Goal: Task Accomplishment & Management: Use online tool/utility

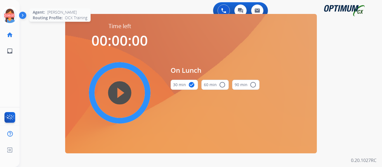
click at [14, 18] on icon at bounding box center [10, 16] width 18 height 18
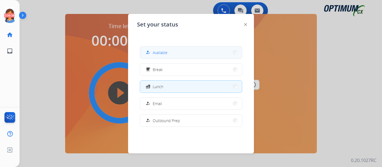
click at [156, 49] on button "how_to_reg Available" at bounding box center [191, 53] width 102 height 12
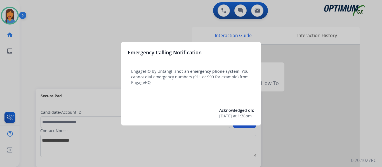
click at [26, 40] on div at bounding box center [191, 83] width 382 height 167
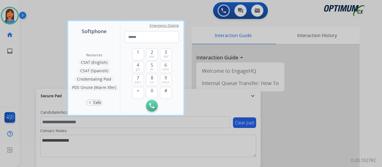
click at [26, 40] on div at bounding box center [191, 83] width 382 height 167
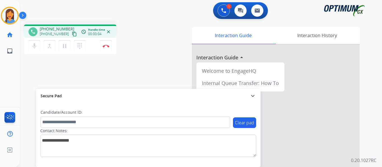
click at [72, 33] on mat-icon "content_copy" at bounding box center [74, 34] width 5 height 5
click at [108, 46] on img at bounding box center [106, 46] width 7 height 3
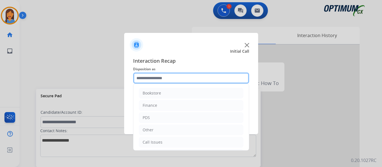
click at [163, 81] on input "text" at bounding box center [191, 78] width 116 height 11
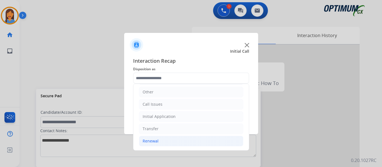
click at [151, 141] on div "Renewal" at bounding box center [151, 142] width 16 height 6
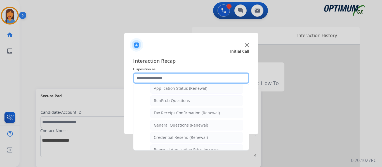
scroll to position [150, 0]
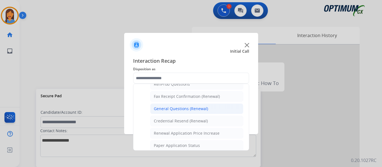
click at [178, 111] on div "General Questions (Renewal)" at bounding box center [181, 109] width 54 height 6
type input "**********"
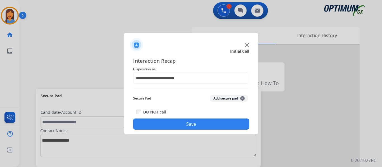
click at [182, 125] on button "Save" at bounding box center [191, 124] width 116 height 11
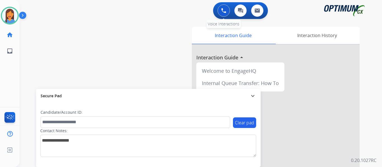
click at [220, 14] on button at bounding box center [223, 10] width 12 height 12
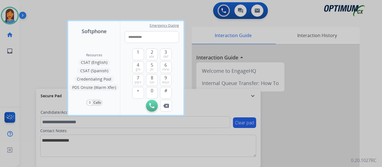
type input "**********"
click at [151, 106] on img at bounding box center [151, 105] width 5 height 5
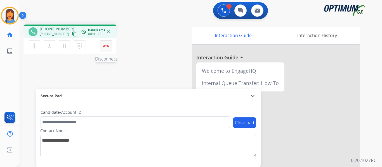
click at [105, 48] on button "Disconnect" at bounding box center [106, 46] width 12 height 12
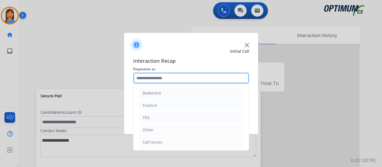
click at [150, 82] on input "text" at bounding box center [191, 78] width 116 height 11
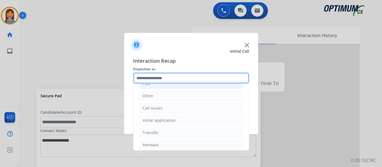
scroll to position [38, 0]
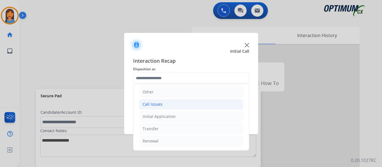
click at [168, 104] on li "Call Issues" at bounding box center [191, 104] width 104 height 11
click at [175, 116] on li "Voicemail" at bounding box center [196, 117] width 93 height 11
type input "*********"
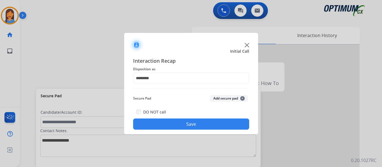
click at [181, 123] on button "Save" at bounding box center [191, 124] width 116 height 11
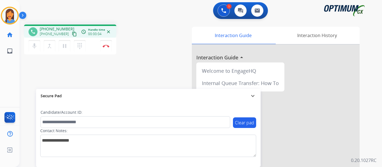
click at [72, 32] on mat-icon "content_copy" at bounding box center [74, 34] width 5 height 5
click at [104, 46] on img at bounding box center [106, 46] width 7 height 3
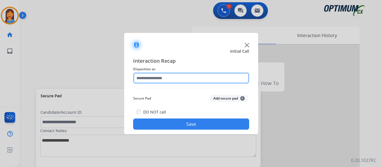
click at [162, 76] on input "text" at bounding box center [191, 78] width 116 height 11
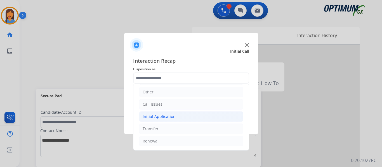
click at [161, 119] on div "Initial Application" at bounding box center [159, 117] width 33 height 6
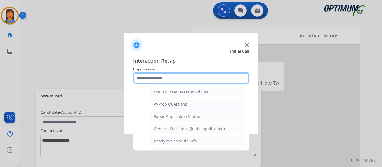
scroll to position [317, 0]
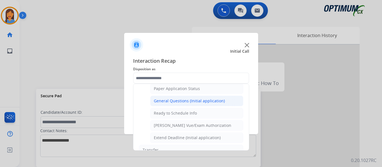
click at [170, 104] on div "General Questions (Initial application)" at bounding box center [189, 101] width 71 height 6
type input "**********"
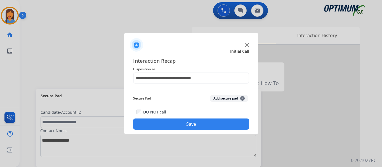
click at [186, 125] on button "Save" at bounding box center [191, 124] width 116 height 11
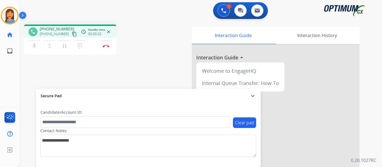
click at [72, 34] on mat-icon "content_copy" at bounding box center [74, 34] width 5 height 5
click at [105, 47] on img at bounding box center [106, 46] width 7 height 3
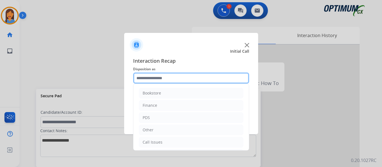
click at [142, 81] on input "text" at bounding box center [191, 78] width 116 height 11
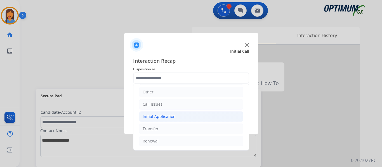
click at [155, 118] on div "Initial Application" at bounding box center [159, 117] width 33 height 6
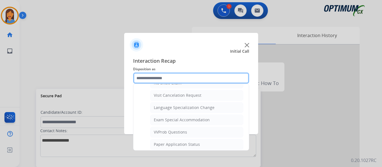
scroll to position [290, 0]
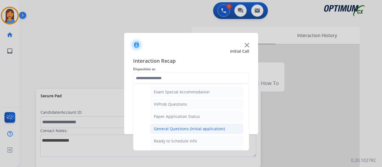
click at [167, 129] on div "General Questions (Initial application)" at bounding box center [189, 129] width 71 height 6
type input "**********"
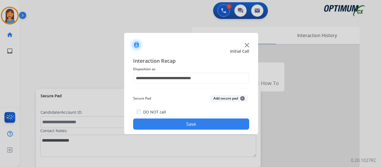
click at [169, 125] on button "Save" at bounding box center [191, 124] width 116 height 11
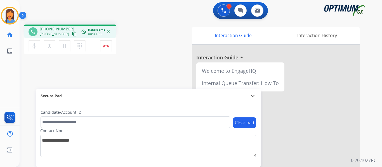
click at [72, 33] on mat-icon "content_copy" at bounding box center [74, 34] width 5 height 5
click at [107, 46] on img at bounding box center [106, 46] width 7 height 3
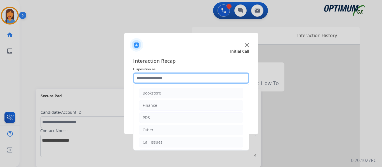
click at [170, 81] on input "text" at bounding box center [191, 78] width 116 height 11
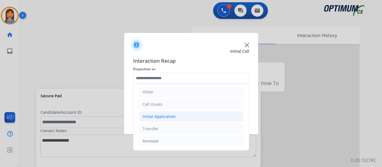
click at [158, 118] on div "Initial Application" at bounding box center [159, 117] width 33 height 6
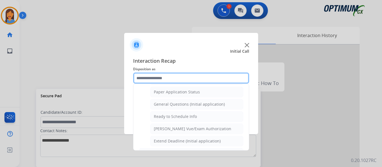
scroll to position [317, 0]
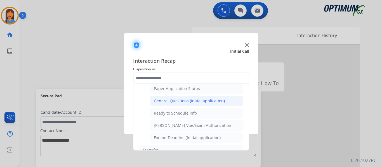
click at [171, 100] on div "General Questions (Initial application)" at bounding box center [189, 101] width 71 height 6
type input "**********"
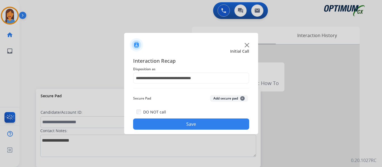
click at [179, 120] on button "Save" at bounding box center [191, 124] width 116 height 11
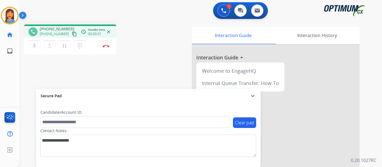
click at [69, 30] on div "[PHONE_NUMBER] [PHONE_NUMBER] content_copy" at bounding box center [59, 31] width 38 height 11
click at [72, 34] on mat-icon "content_copy" at bounding box center [74, 34] width 5 height 5
click at [104, 50] on button "Disconnect" at bounding box center [106, 46] width 12 height 12
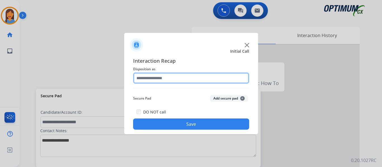
click at [151, 80] on input "text" at bounding box center [191, 78] width 116 height 11
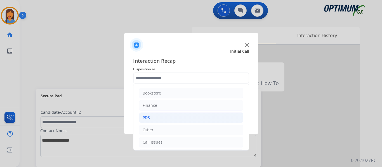
click at [160, 120] on li "PDS" at bounding box center [191, 118] width 104 height 11
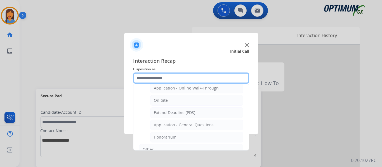
scroll to position [140, 0]
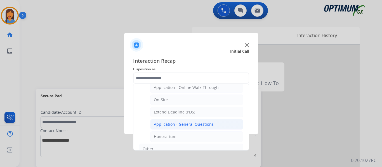
click at [193, 125] on div "Application - General Questions" at bounding box center [184, 125] width 60 height 6
type input "**********"
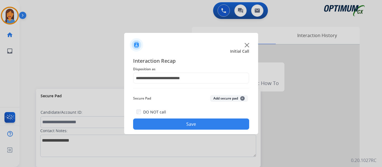
click at [196, 122] on button "Save" at bounding box center [191, 124] width 116 height 11
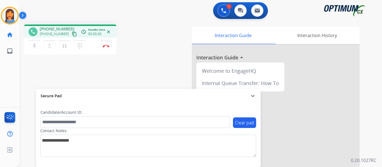
click at [72, 35] on mat-icon "content_copy" at bounding box center [74, 34] width 5 height 5
click at [107, 47] on img at bounding box center [106, 46] width 7 height 3
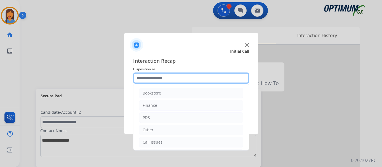
click at [156, 80] on input "text" at bounding box center [191, 78] width 116 height 11
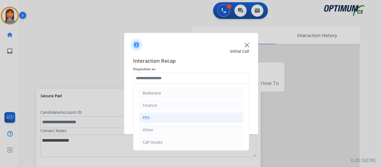
click at [153, 118] on li "PDS" at bounding box center [191, 118] width 104 height 11
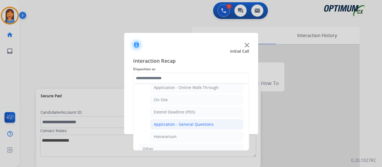
click at [204, 125] on div "Application - General Questions" at bounding box center [184, 125] width 60 height 6
type input "**********"
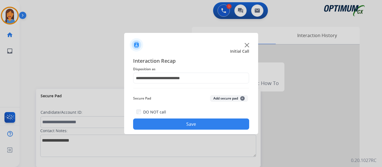
click at [204, 122] on button "Save" at bounding box center [191, 124] width 116 height 11
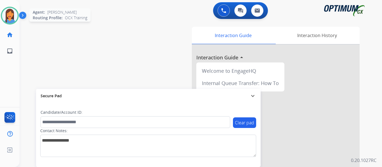
click at [6, 15] on img at bounding box center [10, 16] width 16 height 16
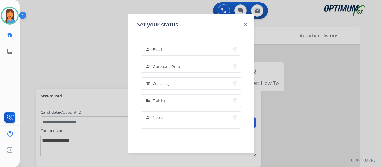
scroll to position [56, 0]
click at [173, 99] on button "menu_book Training" at bounding box center [191, 99] width 102 height 12
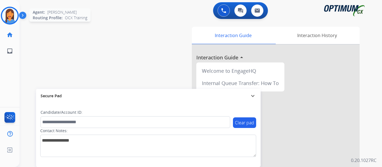
click at [13, 16] on img at bounding box center [10, 16] width 16 height 16
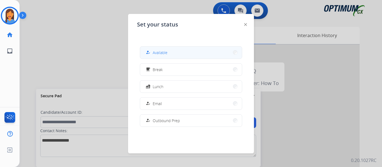
click at [155, 55] on span "Available" at bounding box center [160, 53] width 15 height 6
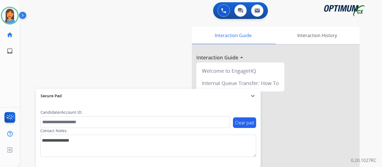
click at [18, 80] on div "[PERSON_NAME] Available Edit Avatar Agent: [PERSON_NAME] Profile: OCX Training …" at bounding box center [10, 83] width 20 height 167
click at [10, 17] on img at bounding box center [10, 16] width 16 height 16
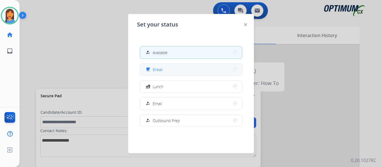
click at [160, 71] on span "Break" at bounding box center [158, 70] width 10 height 6
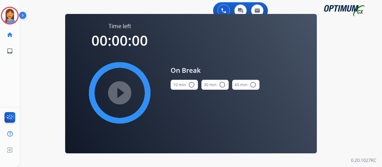
click at [178, 84] on button "10 min radio_button_unchecked" at bounding box center [183, 85] width 27 height 10
click at [116, 90] on mat-icon "play_circle_filled" at bounding box center [119, 93] width 7 height 7
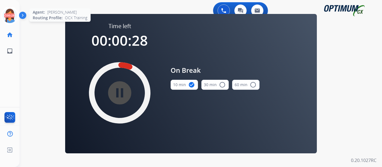
click at [7, 15] on icon at bounding box center [10, 16] width 18 height 18
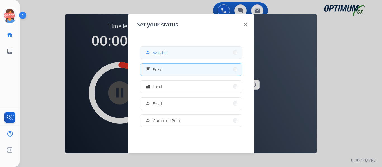
click at [151, 51] on div "how_to_reg" at bounding box center [148, 52] width 8 height 7
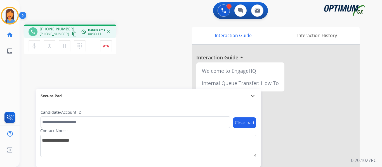
click at [72, 32] on mat-icon "content_copy" at bounding box center [74, 34] width 5 height 5
click at [106, 46] on img at bounding box center [106, 46] width 7 height 3
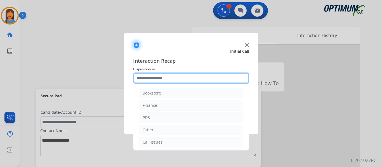
click at [163, 81] on input "text" at bounding box center [191, 78] width 116 height 11
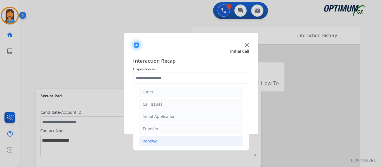
click at [157, 141] on div "Renewal" at bounding box center [151, 142] width 16 height 6
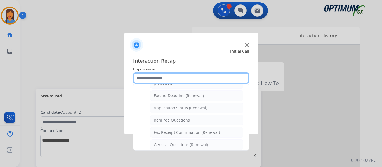
scroll to position [122, 0]
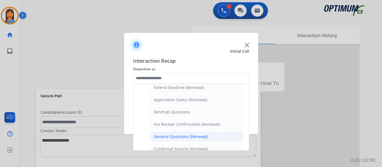
click at [177, 134] on div "General Questions (Renewal)" at bounding box center [181, 137] width 54 height 6
type input "**********"
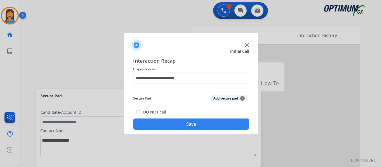
click at [183, 124] on button "Save" at bounding box center [191, 124] width 116 height 11
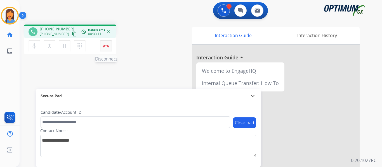
drag, startPoint x: 70, startPoint y: 35, endPoint x: 101, endPoint y: 41, distance: 32.0
click at [72, 35] on mat-icon "content_copy" at bounding box center [74, 34] width 5 height 5
click at [107, 46] on img at bounding box center [106, 46] width 7 height 3
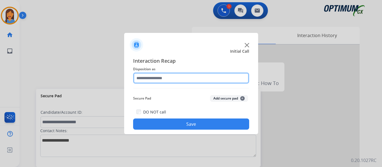
click at [169, 78] on input "text" at bounding box center [191, 78] width 116 height 11
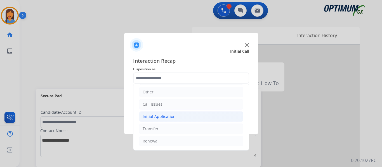
click at [161, 117] on div "Initial Application" at bounding box center [159, 117] width 33 height 6
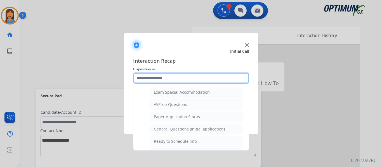
scroll to position [290, 0]
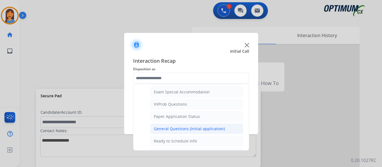
click at [174, 130] on div "General Questions (Initial application)" at bounding box center [189, 129] width 71 height 6
type input "**********"
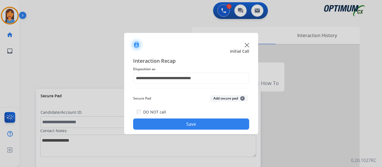
click at [171, 127] on button "Save" at bounding box center [191, 124] width 116 height 11
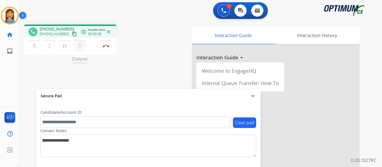
drag, startPoint x: 68, startPoint y: 34, endPoint x: 81, endPoint y: 44, distance: 16.2
click at [72, 34] on mat-icon "content_copy" at bounding box center [74, 34] width 5 height 5
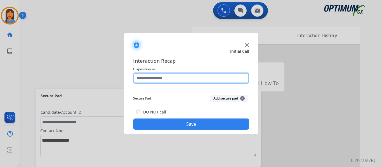
click at [180, 75] on input "text" at bounding box center [191, 78] width 116 height 11
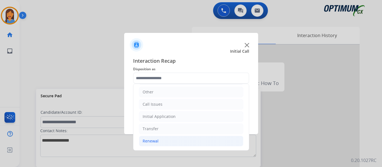
click at [156, 139] on div "Renewal" at bounding box center [151, 142] width 16 height 6
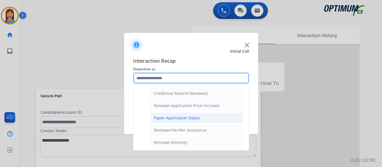
scroll to position [178, 0]
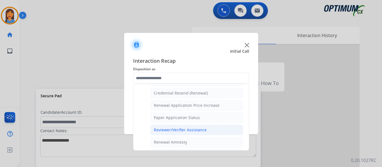
click at [176, 129] on div "Reviewer/Verifier Assistance" at bounding box center [180, 130] width 53 height 6
type input "**********"
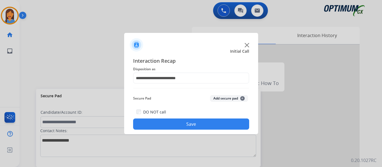
click at [185, 127] on button "Save" at bounding box center [191, 124] width 116 height 11
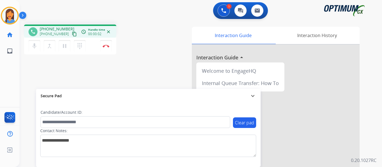
click at [72, 33] on mat-icon "content_copy" at bounding box center [74, 34] width 5 height 5
click at [105, 47] on img at bounding box center [106, 46] width 7 height 3
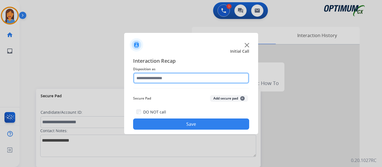
click at [146, 78] on input "text" at bounding box center [191, 78] width 116 height 11
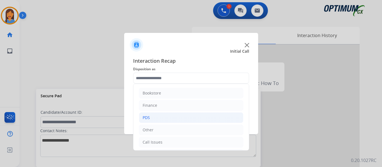
click at [155, 120] on li "PDS" at bounding box center [191, 118] width 104 height 11
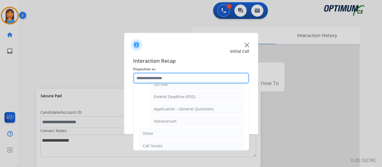
scroll to position [168, 0]
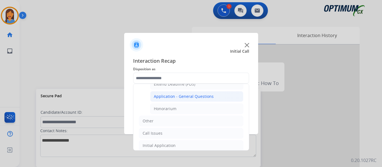
click at [188, 98] on div "Application - General Questions" at bounding box center [184, 97] width 60 height 6
type input "**********"
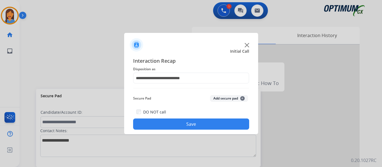
click at [192, 126] on button "Save" at bounding box center [191, 124] width 116 height 11
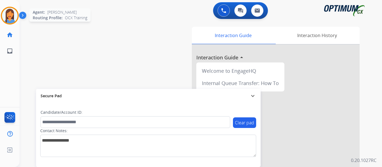
click at [13, 22] on img at bounding box center [10, 16] width 16 height 16
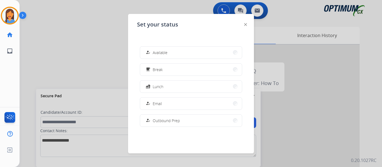
scroll to position [139, 0]
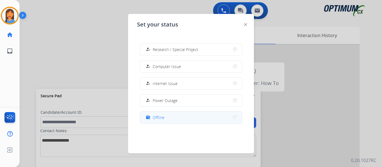
click at [159, 116] on span "Offline" at bounding box center [159, 118] width 12 height 6
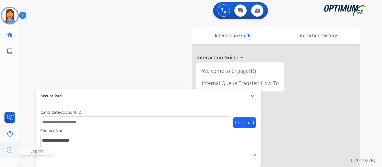
click at [7, 152] on img at bounding box center [10, 150] width 10 height 11
